Goal: Transaction & Acquisition: Purchase product/service

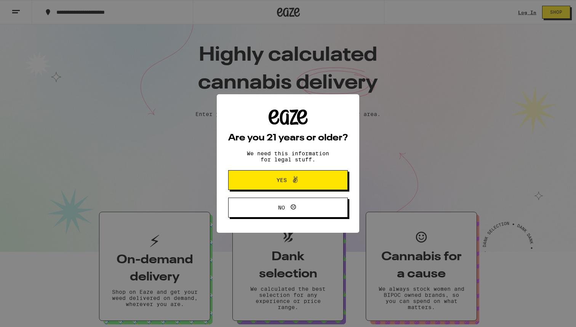
click at [281, 182] on span "Yes" at bounding box center [282, 179] width 10 height 5
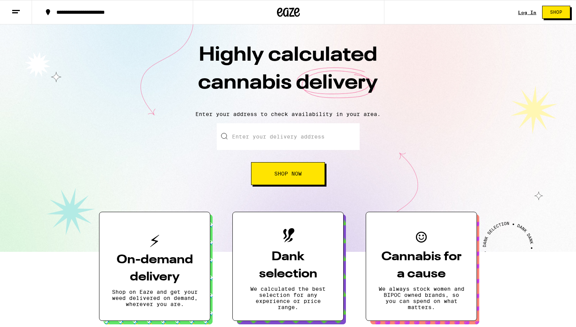
click at [281, 182] on button "Shop Now" at bounding box center [288, 173] width 74 height 23
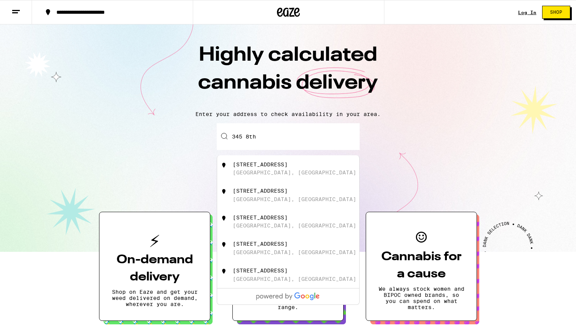
click at [276, 167] on div "[STREET_ADDRESS]" at bounding box center [260, 164] width 55 height 6
type input "[STREET_ADDRESS]"
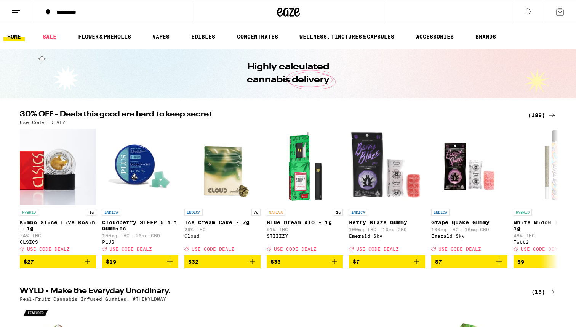
click at [154, 219] on div "INDICA Cloudberry SLEEP 5:1:1 Gummies 100mg THC: 20mg CBD PLUS Deal Created wit…" at bounding box center [140, 229] width 76 height 43
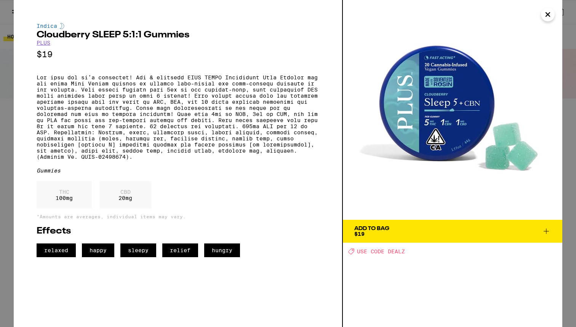
click at [550, 14] on icon "Close" at bounding box center [547, 14] width 9 height 11
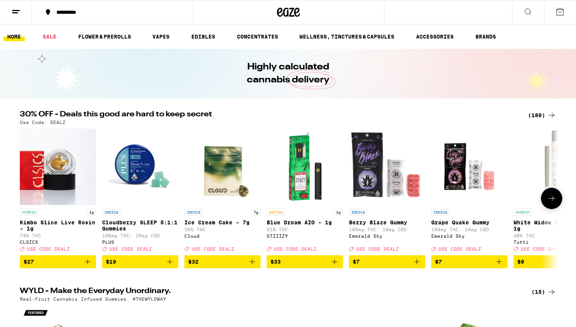
click at [546, 202] on button at bounding box center [551, 197] width 21 height 21
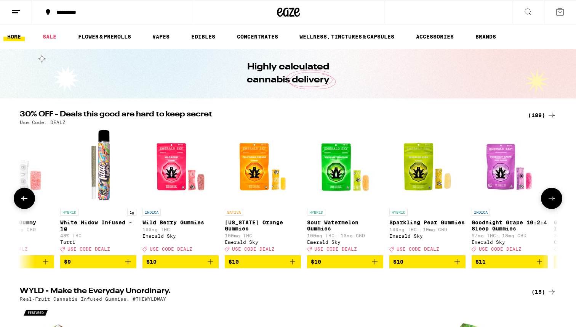
click at [546, 203] on button at bounding box center [551, 197] width 21 height 21
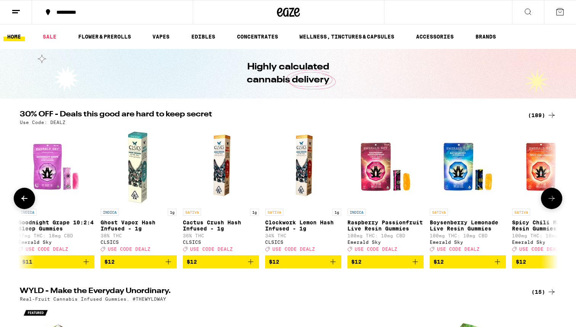
click at [546, 203] on button at bounding box center [551, 197] width 21 height 21
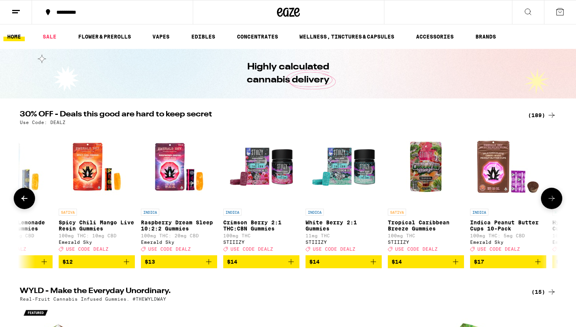
click at [546, 203] on button at bounding box center [551, 197] width 21 height 21
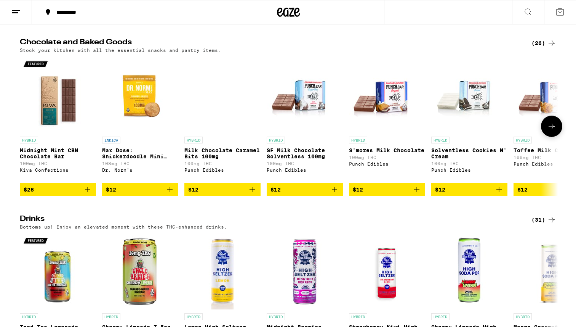
scroll to position [2353, 0]
